Goal: Information Seeking & Learning: Compare options

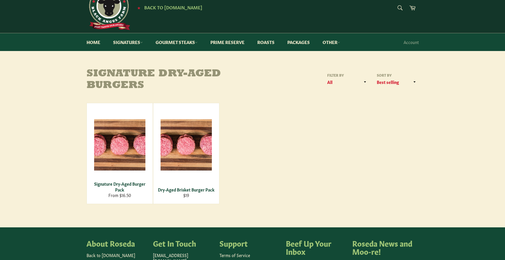
scroll to position [29, 0]
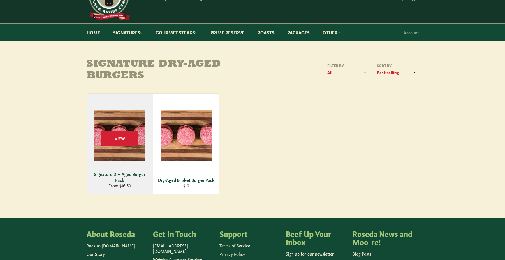
click at [128, 172] on div "Signature Dry-Aged Burger Pack" at bounding box center [119, 176] width 59 height 11
click at [123, 138] on span "View" at bounding box center [119, 138] width 37 height 15
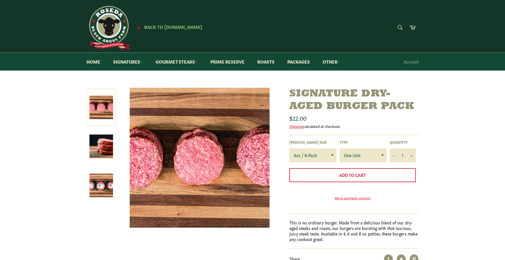
scroll to position [29, 0]
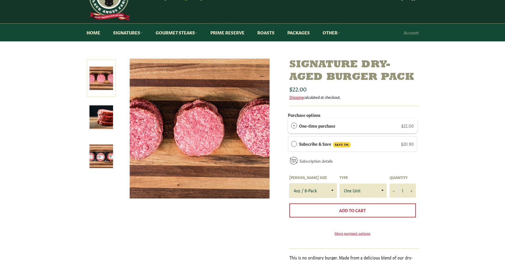
click at [330, 190] on select "4oz / 8-Pack 6oz / 4-Pack 8oz / 4-Pack" at bounding box center [312, 191] width 47 height 14
click at [289, 184] on select "4oz / 8-Pack 6oz / 4-Pack 8oz / 4-Pack" at bounding box center [312, 191] width 47 height 14
click at [333, 190] on select "4oz / 8-Pack 6oz / 4-Pack 8oz / 4-Pack" at bounding box center [312, 191] width 47 height 14
click at [289, 184] on select "4oz / 8-Pack 6oz / 4-Pack 8oz / 4-Pack" at bounding box center [312, 191] width 47 height 14
click at [334, 190] on select "4oz / 8-Pack 6oz / 4-Pack 8oz / 4-Pack" at bounding box center [312, 191] width 47 height 14
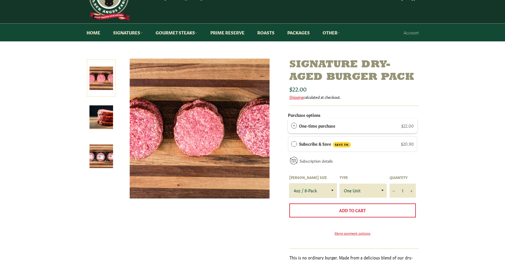
select select "6oz / 4-Pack"
click at [289, 184] on select "4oz / 8-Pack 6oz / 4-Pack 8oz / 4-Pack" at bounding box center [312, 191] width 47 height 14
click at [101, 157] on img at bounding box center [101, 157] width 24 height 24
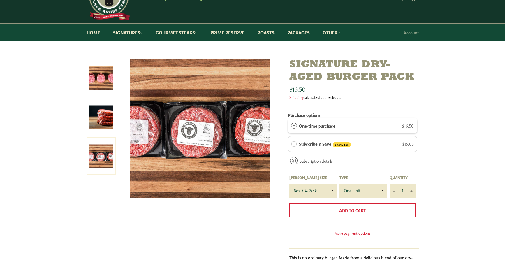
click at [205, 132] on img at bounding box center [200, 129] width 140 height 140
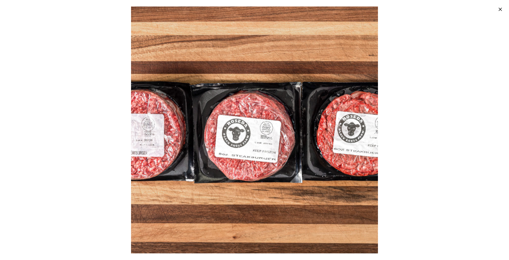
click at [500, 8] on icon "button" at bounding box center [501, 9] width 6 height 6
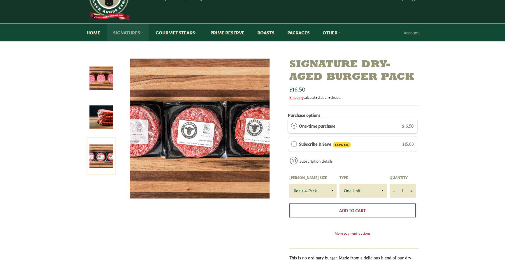
click at [130, 30] on link "Signatures" at bounding box center [127, 33] width 41 height 18
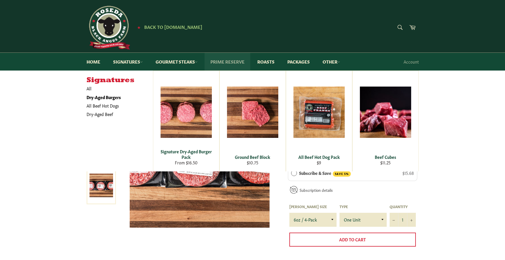
click at [237, 62] on link "Prime Reserve" at bounding box center [228, 62] width 46 height 18
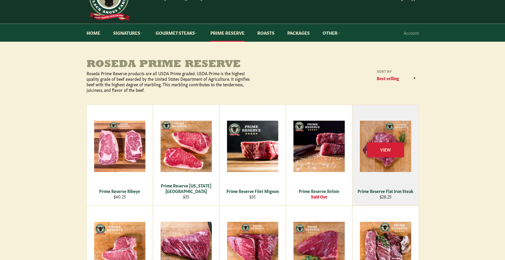
scroll to position [58, 0]
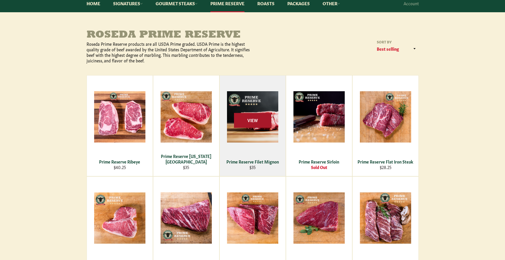
click at [254, 120] on span "View" at bounding box center [252, 120] width 37 height 15
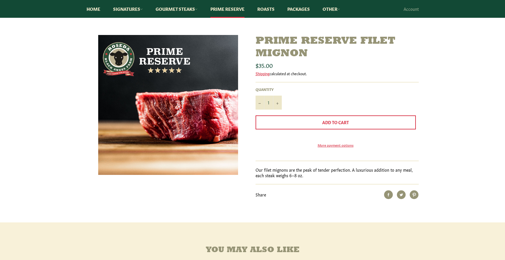
scroll to position [58, 0]
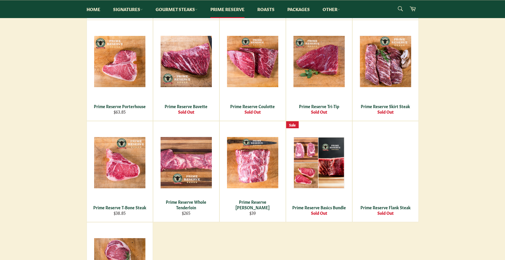
scroll to position [257, 0]
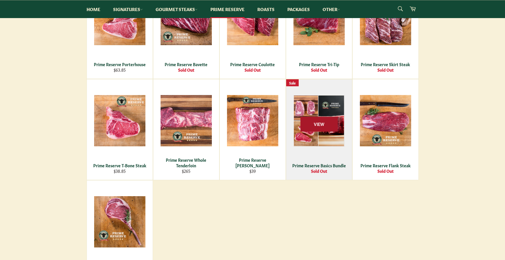
click at [322, 124] on span "View" at bounding box center [318, 124] width 37 height 15
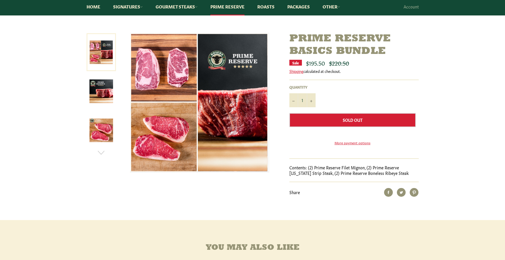
scroll to position [58, 0]
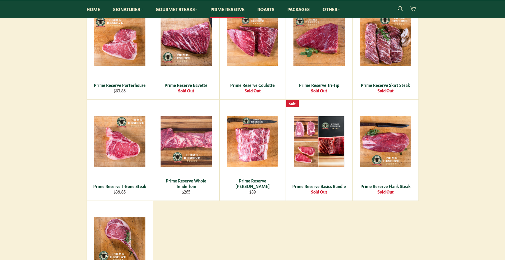
scroll to position [198, 0]
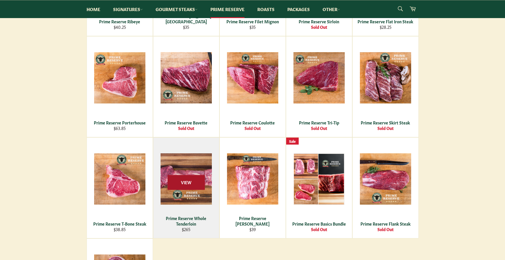
click at [186, 180] on span "View" at bounding box center [186, 182] width 37 height 15
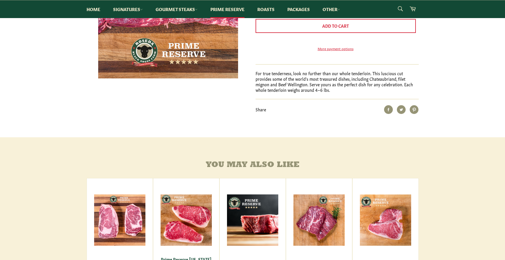
scroll to position [204, 0]
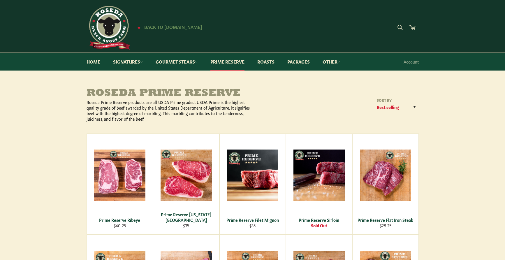
click at [164, 25] on span "Back to [DOMAIN_NAME]" at bounding box center [173, 27] width 58 height 6
